Goal: Download file/media: Obtain a digital file from the website

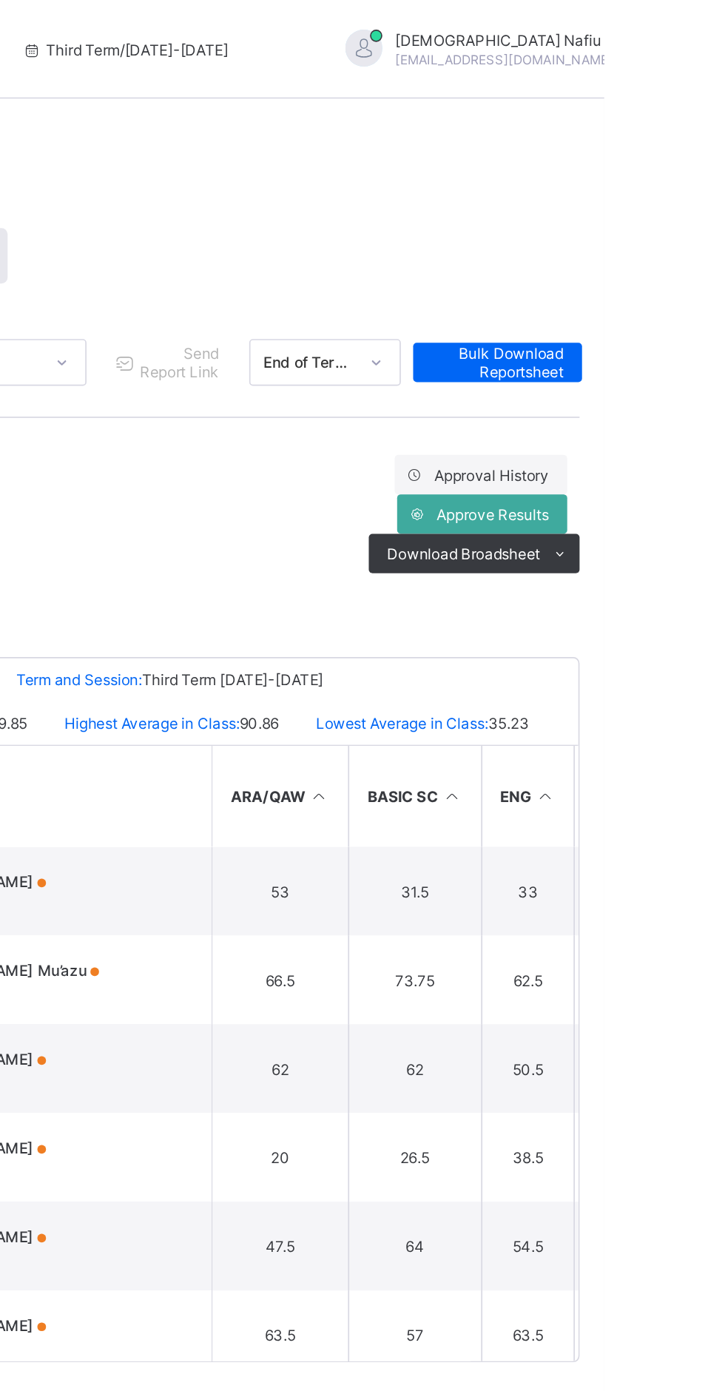
click at [0, 0] on ul "PDF Excel sheet" at bounding box center [0, 0] width 0 height 0
click at [678, 332] on span "Download Broadsheet" at bounding box center [641, 332] width 92 height 11
click at [0, 0] on li "PDF" at bounding box center [0, 0] width 0 height 0
click at [676, 216] on span "Bulk Download Reportsheet" at bounding box center [661, 217] width 79 height 22
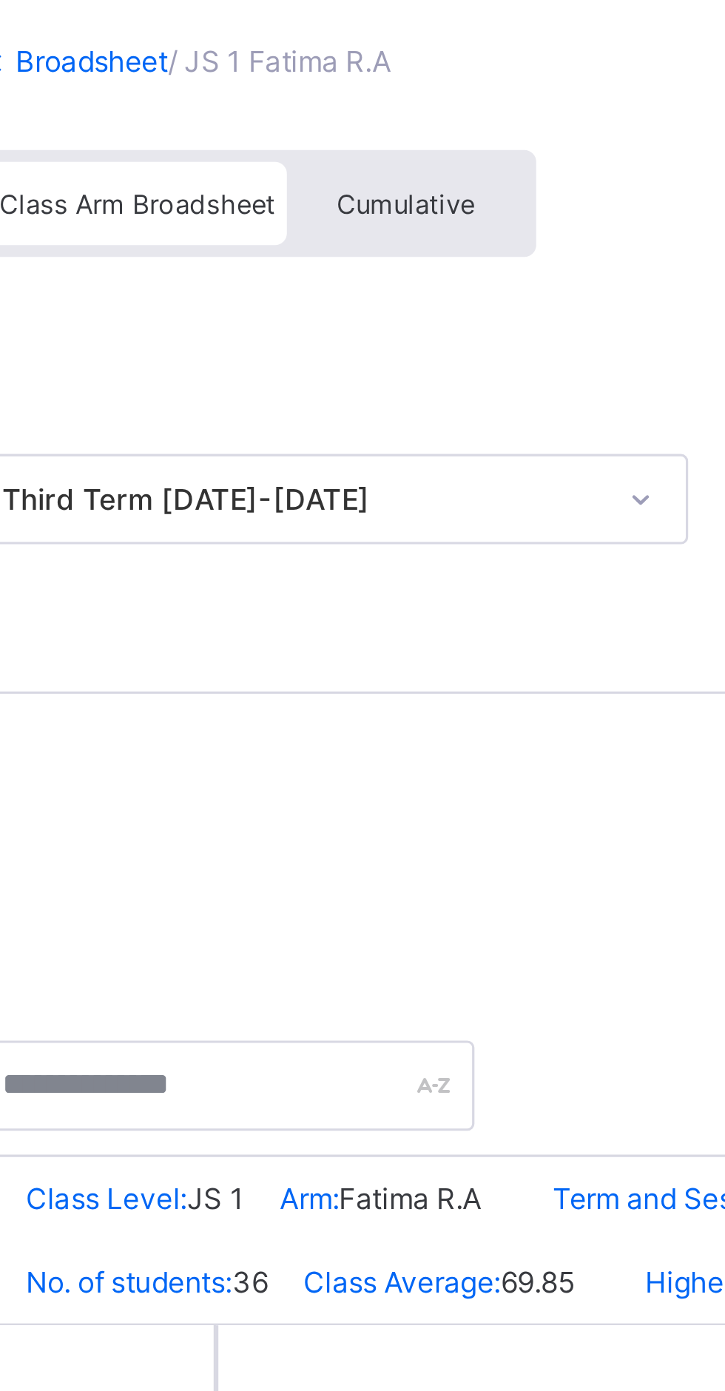
click at [315, 155] on span "Cumulative" at bounding box center [326, 154] width 43 height 10
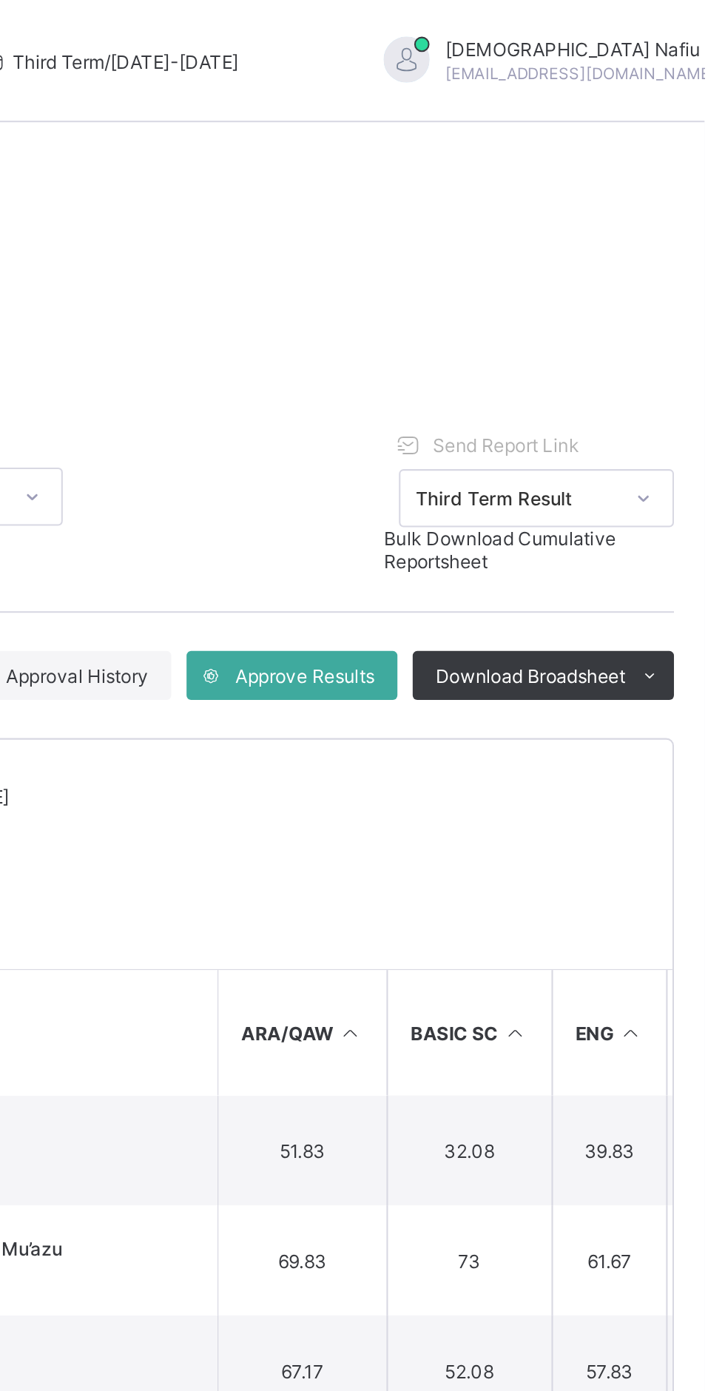
click at [648, 271] on span "Bulk Download Cumulative Reportsheet" at bounding box center [626, 266] width 112 height 22
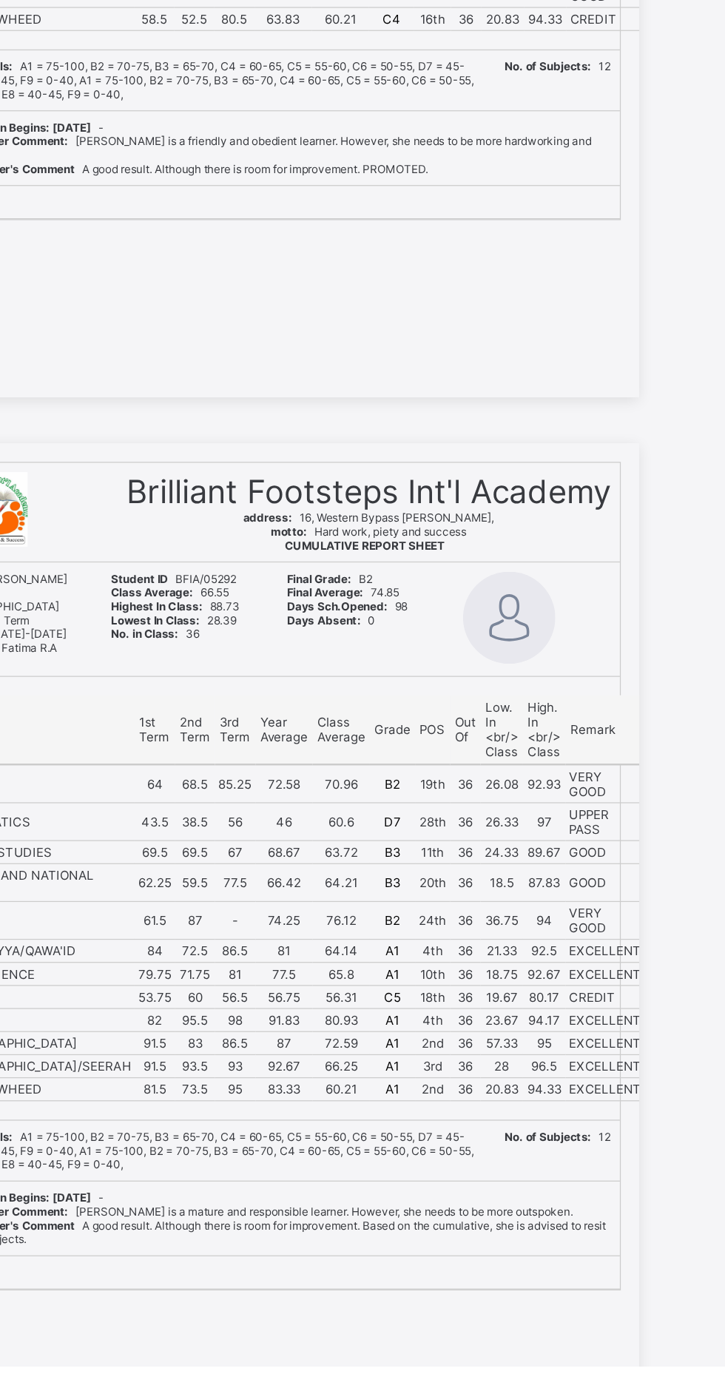
scroll to position [5535, 0]
